Goal: Transaction & Acquisition: Book appointment/travel/reservation

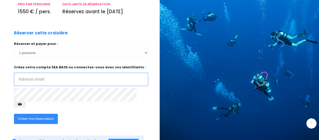
scroll to position [78, 0]
type input "a.yvon37@gmail.com"
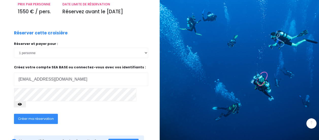
click at [48, 116] on span "Créer ma réservation" at bounding box center [36, 118] width 36 height 5
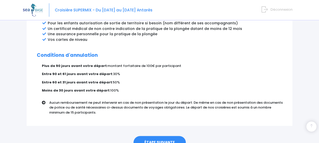
scroll to position [332, 0]
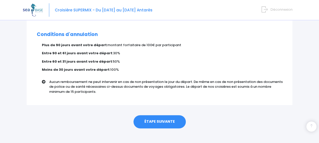
click at [168, 118] on link "ÉTAPE SUIVANTE" at bounding box center [160, 121] width 52 height 13
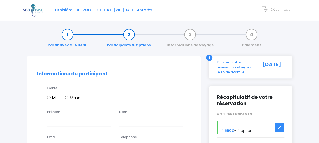
click at [50, 97] on input "M." at bounding box center [48, 97] width 3 height 3
radio input "true"
click at [75, 119] on input "Prénom" at bounding box center [79, 121] width 64 height 10
click at [176, 72] on h2 "Informations du participant" at bounding box center [114, 74] width 154 height 6
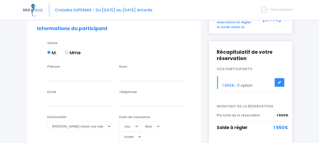
scroll to position [47, 0]
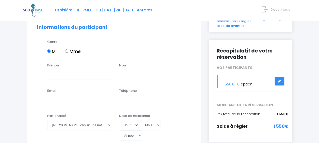
click at [71, 72] on input "Prénom" at bounding box center [79, 75] width 64 height 10
click at [75, 76] on input "Prénom" at bounding box center [79, 75] width 64 height 10
type input "Aymeric"
type input "YVON"
click at [71, 98] on input "Email" at bounding box center [79, 100] width 64 height 10
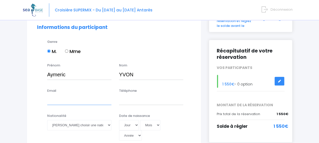
click at [64, 102] on input "Email" at bounding box center [79, 100] width 64 height 10
type input "a.yvon37@gmail.com"
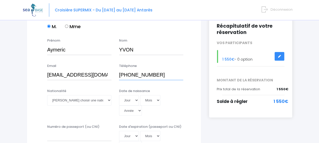
scroll to position [73, 0]
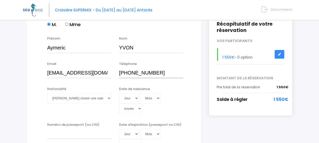
type input "+33783595289"
click at [85, 98] on select "Veuillez choisir une nationalité Afghane Albanaise Algerienne Allemande America…" at bounding box center [79, 98] width 64 height 10
select select "Française"
click at [47, 93] on select "Veuillez choisir une nationalité Afghane Albanaise Algerienne Allemande America…" at bounding box center [79, 98] width 64 height 10
click at [124, 99] on select "Jour 01 02 03 04 05 06 07 08 09 10 11 12 13 14 15 16 17 18 19 20 21 22 23 24 25…" at bounding box center [129, 98] width 20 height 10
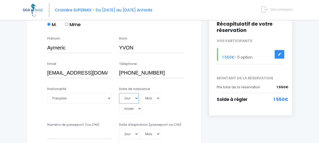
select select "12"
click at [119, 93] on select "Jour 01 02 03 04 05 06 07 08 09 10 11 12 13 14 15 16 17 18 19 20 21 22 23 24 25…" at bounding box center [129, 98] width 20 height 10
click at [149, 99] on select "Mois 01 02 03 04 05 06 07 08 09 10 11 12" at bounding box center [150, 98] width 20 height 10
select select "05"
click at [140, 93] on select "Mois 01 02 03 04 05 06 07 08 09 10 11 12" at bounding box center [150, 98] width 20 height 10
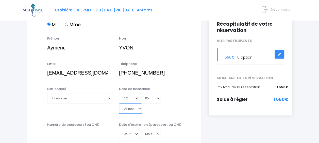
click at [137, 105] on select "Année 2045 2044 2043 2042 2041 2040 2039 2038 2037 2036 2035 2034 2033 2032 203…" at bounding box center [130, 109] width 23 height 10
select select "2000"
click at [119, 104] on select "Année 2045 2044 2043 2042 2041 2040 2039 2038 2037 2036 2035 2034 2033 2032 203…" at bounding box center [130, 109] width 23 height 10
type input "2000-05-12"
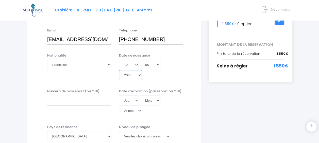
scroll to position [121, 0]
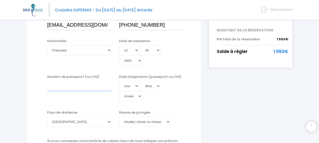
click at [65, 88] on input "Numéro de passeport (ou CNI)" at bounding box center [79, 86] width 64 height 10
type input "19DI18535"
click at [127, 86] on select "Jour 01 02 03 04 05 06 07 08 09 10 11 12 13 14 15 16 17 18 19 20 21 22 23 24 25…" at bounding box center [129, 86] width 20 height 10
select select "21"
click at [119, 81] on select "Jour 01 02 03 04 05 06 07 08 09 10 11 12 13 14 15 16 17 18 19 20 21 22 23 24 25…" at bounding box center [129, 86] width 20 height 10
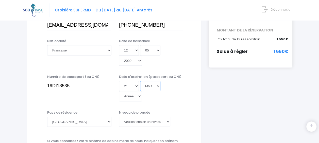
click at [151, 85] on select "Mois 01 02 03 04 05 06 07 08 09 10 11 12" at bounding box center [150, 86] width 20 height 10
select select "07"
click at [140, 81] on select "Mois 01 02 03 04 05 06 07 08 09 10 11 12" at bounding box center [150, 86] width 20 height 10
click at [132, 97] on select "Année 2045 2044 2043 2042 2041 2040 2039 2038 2037 2036 2035 2034 2033 2032 203…" at bounding box center [130, 96] width 23 height 10
select select "2029"
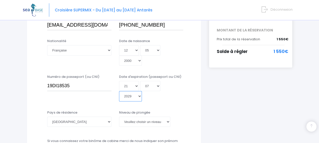
click at [119, 91] on select "Année 2045 2044 2043 2042 2041 2040 2039 2038 2037 2036 2035 2034 2033 2032 203…" at bounding box center [130, 96] width 23 height 10
type input "2029-07-21"
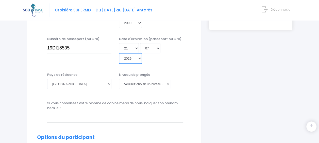
scroll to position [160, 0]
click at [148, 84] on select "Veuillez choisir un niveau de plongée Non plongeur Junior OW diver Adventure OW…" at bounding box center [144, 84] width 51 height 10
click at [137, 83] on select "Veuillez choisir un niveau de plongée Non plongeur Junior OW diver Adventure OW…" at bounding box center [144, 84] width 51 height 10
select select "N2"
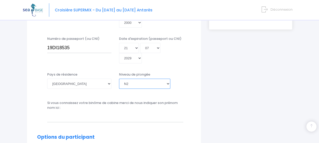
click at [119, 79] on select "Veuillez choisir un niveau de plongée Non plongeur Junior OW diver Adventure OW…" at bounding box center [144, 84] width 51 height 10
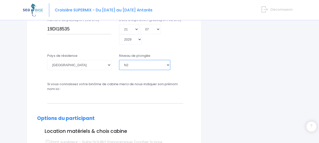
scroll to position [178, 0]
click at [136, 99] on input "text" at bounding box center [115, 99] width 136 height 10
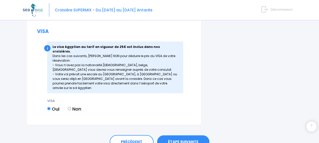
scroll to position [687, 0]
type input "Vincent YVON"
click at [193, 135] on link "ÉTAPE SUIVANTE" at bounding box center [183, 141] width 52 height 13
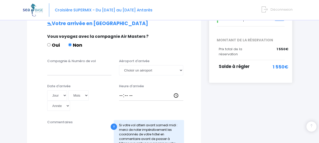
scroll to position [112, 0]
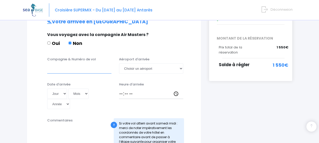
click at [69, 64] on input "Compagnie & Numéro de vol" at bounding box center [79, 69] width 64 height 10
type input "e"
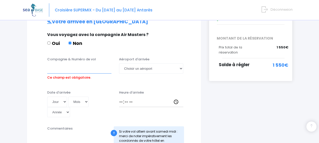
type input "E"
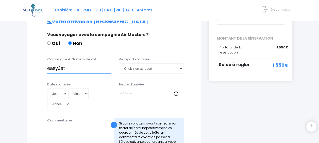
drag, startPoint x: 64, startPoint y: 64, endPoint x: 31, endPoint y: 67, distance: 33.2
click at [31, 67] on div "Informations de voyage Afin de vous prendre en charge à votre arrivée à Hurghad…" at bounding box center [114, 123] width 175 height 358
paste input "U24471"
click at [66, 64] on input "easyJetU24471" at bounding box center [79, 69] width 64 height 10
type input "easyJet U24471"
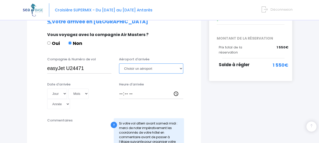
click at [168, 64] on select "Choisir un aéroport Hurghada Marsa Alam" at bounding box center [151, 69] width 64 height 10
select select "Hurghada"
click at [119, 64] on select "Choisir un aéroport Hurghada Marsa Alam" at bounding box center [151, 69] width 64 height 10
click at [60, 89] on select "Jour 01 02 03 04 05 06 07 08 09 10 11 12 13 14 15 16 17 18 19 20 21 22 23 24 25…" at bounding box center [57, 94] width 20 height 10
select select "18"
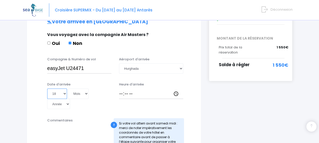
click at [47, 89] on select "Jour 01 02 03 04 05 06 07 08 09 10 11 12 13 14 15 16 17 18 19 20 21 22 23 24 25…" at bounding box center [57, 94] width 20 height 10
click at [79, 91] on select "Mois 01 02 03 04 05 06 07 08 09 10 11 12" at bounding box center [78, 94] width 20 height 10
select select "10"
click at [68, 89] on select "Mois 01 02 03 04 05 06 07 08 09 10 11 12" at bounding box center [78, 94] width 20 height 10
click at [64, 99] on select "Année 2045 2044 2043 2042 2041 2040 2039 2038 2037 2036 2035 2034 2033 2032 203…" at bounding box center [58, 104] width 23 height 10
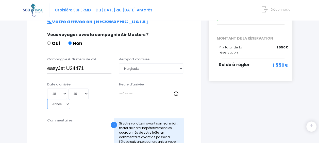
select select "2025"
click at [47, 99] on select "Année 2045 2044 2043 2042 2041 2040 2039 2038 2037 2036 2035 2034 2033 2032 203…" at bounding box center [58, 104] width 23 height 10
type input "2025-10-18"
click at [144, 89] on input "Heure d'arrivée" at bounding box center [151, 94] width 64 height 10
click at [176, 89] on input "Heure d'arrivée" at bounding box center [151, 94] width 64 height 10
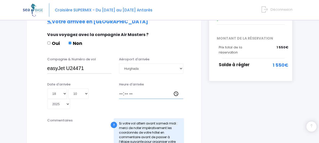
click at [149, 89] on input "Heure d'arrivée" at bounding box center [151, 94] width 64 height 10
click at [170, 90] on input "Heure d'arrivée" at bounding box center [151, 94] width 64 height 10
click at [176, 89] on input "Heure d'arrivée" at bounding box center [151, 94] width 64 height 10
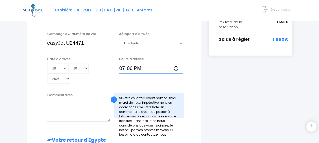
scroll to position [138, 0]
click at [159, 63] on input "19:06" at bounding box center [151, 68] width 64 height 10
click at [178, 63] on input "19:06" at bounding box center [151, 68] width 64 height 10
type input "19:30"
click at [197, 71] on div "Informations de voyage Afin de vous prendre en charge à votre arrivée à Hurghad…" at bounding box center [114, 97] width 175 height 358
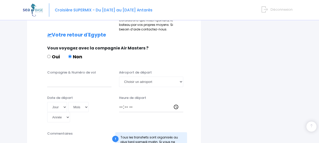
scroll to position [244, 0]
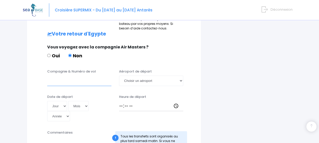
click at [71, 77] on input "Compagnie & Numéro de vol" at bounding box center [79, 81] width 64 height 10
paste input "AJetVF252"
click at [57, 76] on input "AJetVF252" at bounding box center [79, 81] width 64 height 10
type input "AJet VF252"
click at [164, 76] on select "Choisir un aéroport Hurghada Marsa Alam" at bounding box center [151, 81] width 64 height 10
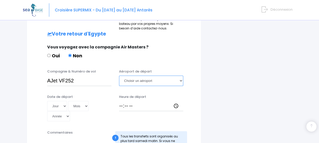
select select "Hurghada"
click at [119, 76] on select "Choisir un aéroport Hurghada Marsa Alam" at bounding box center [151, 81] width 64 height 10
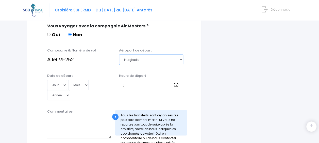
scroll to position [265, 0]
click at [62, 80] on select "Jour 01 02 03 04 05 06 07 08 09 10 11 12 13 14 15 16 17 18 19 20 21 22 23 24 25…" at bounding box center [57, 85] width 20 height 10
click at [47, 80] on select "Jour 01 02 03 04 05 06 07 08 09 10 11 12 13 14 15 16 17 18 19 20 21 22 23 24 25…" at bounding box center [57, 85] width 20 height 10
click at [61, 80] on select "Jour 01 02 03 04 05 06 07 08 09 10 11 12 13 14 15 16 17 18 19 20 21 22 23 24 25…" at bounding box center [57, 85] width 20 height 10
select select "25"
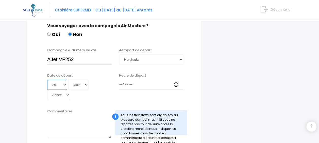
click at [47, 80] on select "Jour 01 02 03 04 05 06 07 08 09 10 11 12 13 14 15 16 17 18 19 20 21 22 23 24 25…" at bounding box center [57, 85] width 20 height 10
click at [79, 80] on select "Mois 01 02 03 04 05 06 07 08 09 10 11 12" at bounding box center [78, 85] width 20 height 10
select select "10"
click at [68, 80] on select "Mois 01 02 03 04 05 06 07 08 09 10 11 12" at bounding box center [78, 85] width 20 height 10
click at [64, 90] on select "Année 2045 2044 2043 2042 2041 2040 2039 2038 2037 2036 2035 2034 2033 2032 203…" at bounding box center [58, 95] width 23 height 10
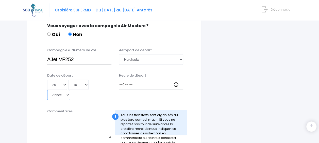
select select "2025"
click at [47, 90] on select "Année 2045 2044 2043 2042 2041 2040 2039 2038 2037 2036 2035 2034 2033 2032 203…" at bounding box center [58, 95] width 23 height 10
type input "2025-10-25"
click at [177, 80] on input "Heure de départ" at bounding box center [151, 85] width 64 height 10
click at [180, 82] on input "Heure de départ" at bounding box center [151, 85] width 64 height 10
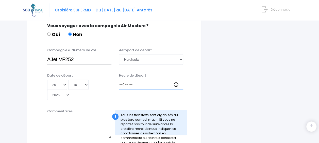
click at [176, 80] on input "Heure de départ" at bounding box center [151, 85] width 64 height 10
type input "04:10"
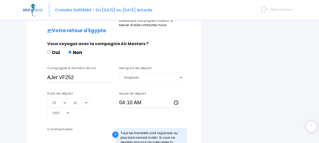
scroll to position [310, 0]
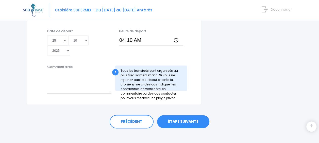
click at [192, 119] on link "ÉTAPE SUIVANTE" at bounding box center [183, 121] width 52 height 13
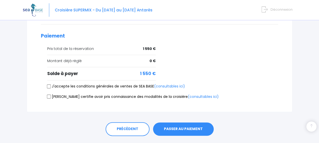
scroll to position [228, 0]
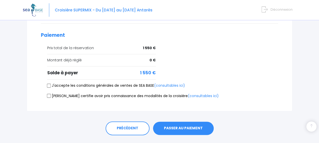
click at [47, 84] on input "J'accepte les conditions générales de ventes de SEA BASE (consultables ici)" at bounding box center [49, 86] width 4 height 4
checkbox input "true"
click at [48, 94] on input "Je certifie avoir pris connaissance des modalités de la croisière (consultables…" at bounding box center [49, 96] width 4 height 4
checkbox input "true"
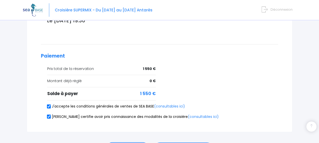
scroll to position [234, 0]
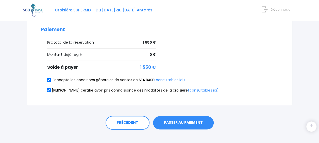
click at [187, 119] on button "PASSER AU PAIEMENT" at bounding box center [183, 122] width 61 height 13
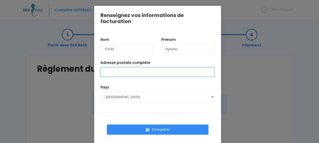
click at [165, 67] on input "Adresse postale complète" at bounding box center [158, 72] width 114 height 10
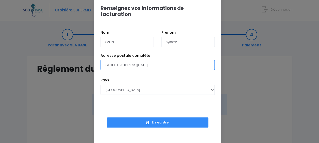
type input "[STREET_ADDRESS][DATE]"
click at [165, 118] on button "Enregistrer" at bounding box center [158, 123] width 102 height 10
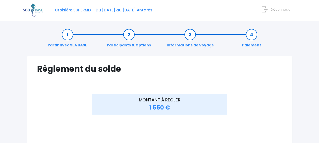
click at [188, 39] on link "Informations de voyage" at bounding box center [190, 40] width 52 height 16
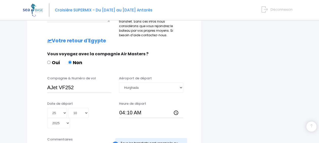
scroll to position [310, 0]
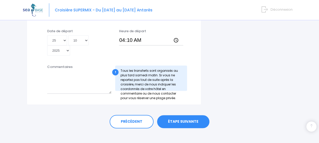
click at [192, 115] on link "ÉTAPE SUIVANTE" at bounding box center [183, 121] width 52 height 13
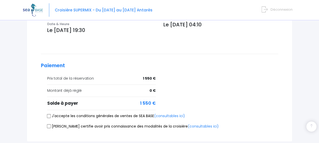
scroll to position [205, 0]
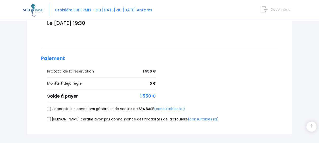
click at [48, 107] on input "J'accepte les conditions générales de ventes de SEA BASE (consultables ici)" at bounding box center [49, 109] width 4 height 4
checkbox input "true"
click at [49, 117] on input "Je certifie avoir pris connaissance des modalités de la croisière (consultables…" at bounding box center [49, 119] width 4 height 4
checkbox input "true"
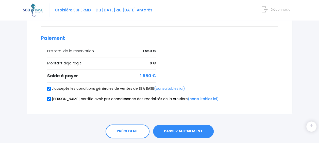
scroll to position [225, 0]
click at [196, 125] on button "PASSER AU PAIEMENT" at bounding box center [183, 131] width 61 height 13
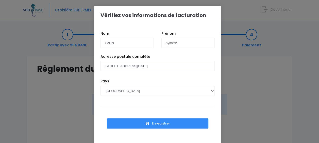
click at [170, 126] on button "Enregistrer" at bounding box center [158, 124] width 102 height 10
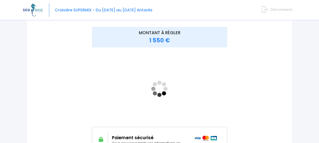
scroll to position [71, 0]
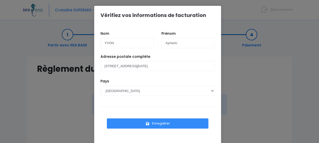
click at [159, 127] on button "Enregistrer" at bounding box center [158, 124] width 102 height 10
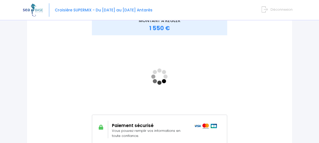
scroll to position [74, 0]
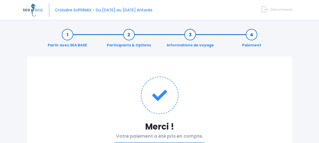
scroll to position [47, 0]
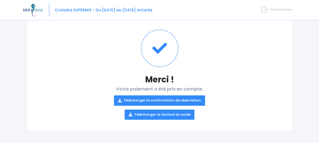
click at [197, 99] on link "Télécharger la confirmation de réservation" at bounding box center [159, 101] width 91 height 10
click at [294, 39] on div "Merci ! Votre paiement a été pris en compte. Télécharger la confirmation de rés…" at bounding box center [160, 70] width 274 height 122
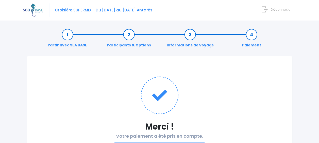
click at [274, 9] on span "Déconnexion" at bounding box center [282, 9] width 22 height 5
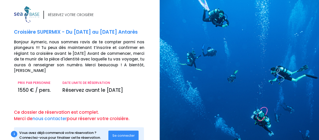
scroll to position [16, 0]
